Goal: Entertainment & Leisure: Consume media (video, audio)

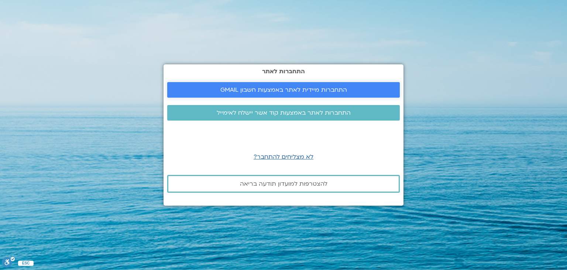
click at [283, 86] on span "התחברות מיידית לאתר באמצעות חשבון GMAIL" at bounding box center [283, 89] width 127 height 7
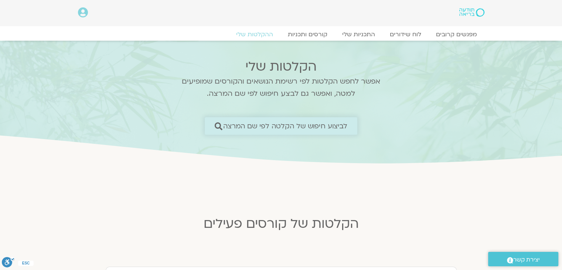
click at [303, 125] on span "לביצוע חיפוש של הקלטה לפי שם המרצה" at bounding box center [285, 126] width 124 height 8
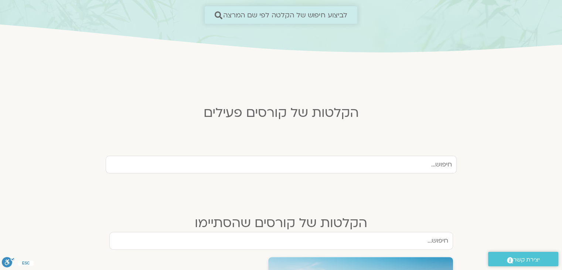
scroll to position [148, 0]
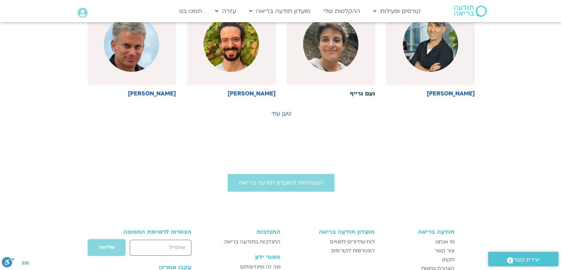
scroll to position [443, 0]
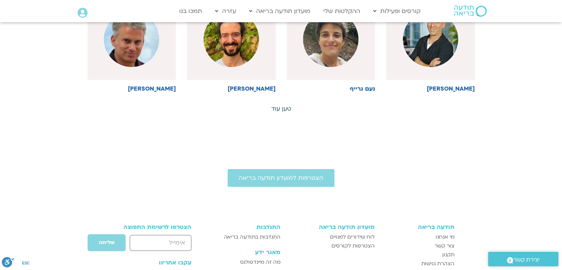
click at [286, 107] on link "טען עוד" at bounding box center [281, 109] width 20 height 8
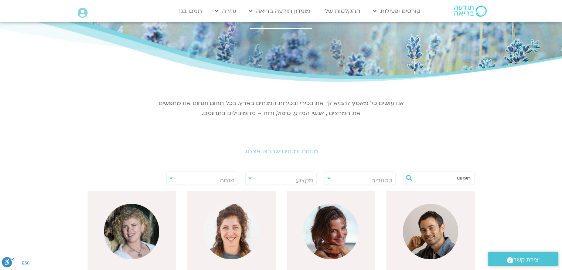
scroll to position [0, 0]
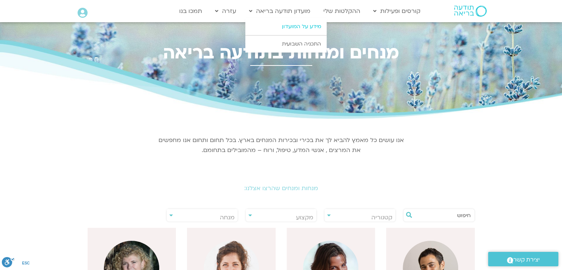
click at [307, 29] on link "מידע על המועדון" at bounding box center [285, 26] width 81 height 17
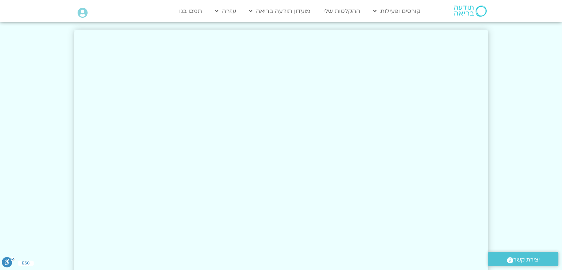
scroll to position [1293, 0]
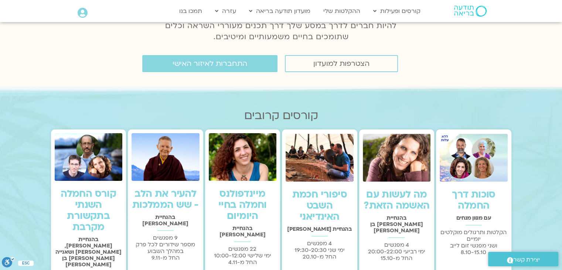
scroll to position [148, 0]
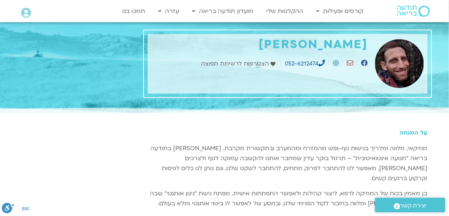
drag, startPoint x: 30, startPoint y: 1, endPoint x: 232, endPoint y: 134, distance: 241.6
click at [232, 134] on h5 "על המנחה" at bounding box center [288, 132] width 280 height 7
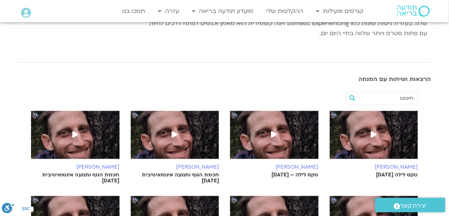
scroll to position [207, 0]
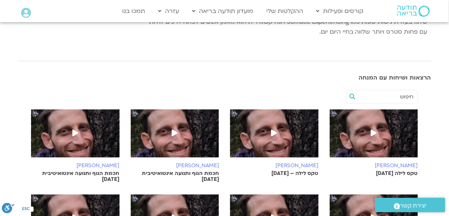
click at [372, 129] on icon at bounding box center [374, 132] width 6 height 7
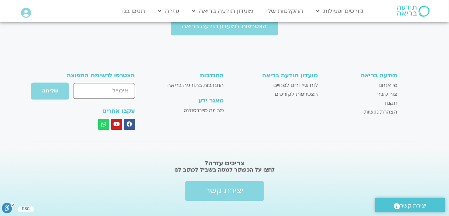
scroll to position [372, 0]
